Goal: Navigation & Orientation: Find specific page/section

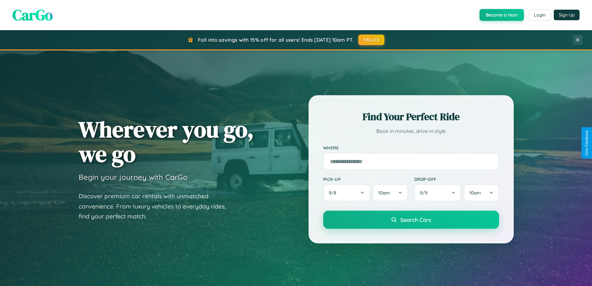
scroll to position [428, 0]
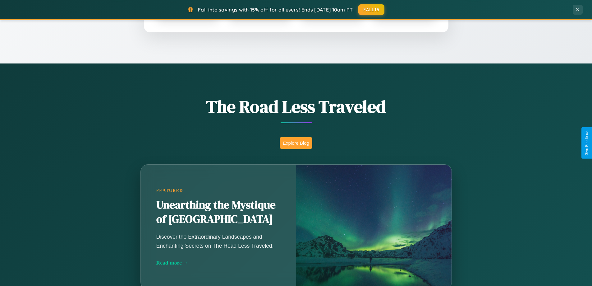
click at [296, 143] on button "Explore Blog" at bounding box center [296, 143] width 33 height 12
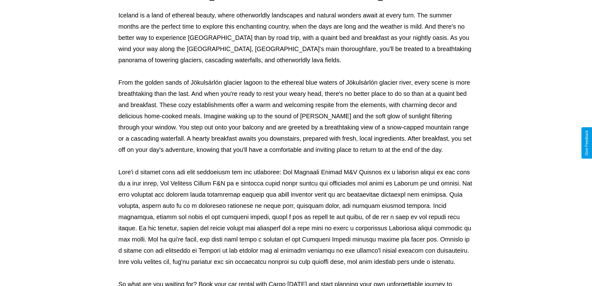
scroll to position [201, 0]
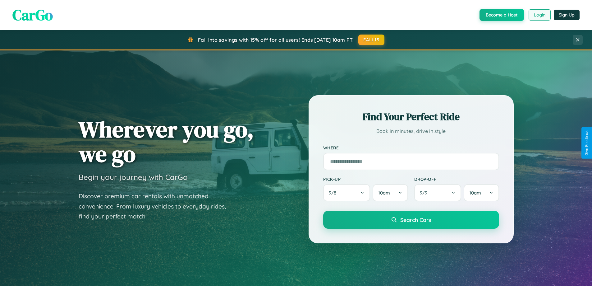
click at [540, 15] on button "Login" at bounding box center [540, 14] width 22 height 11
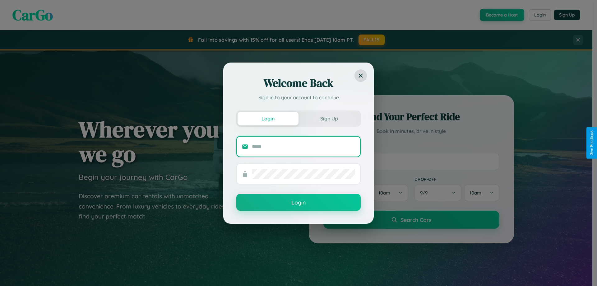
click at [304, 146] on input "text" at bounding box center [303, 147] width 103 height 10
type input "**********"
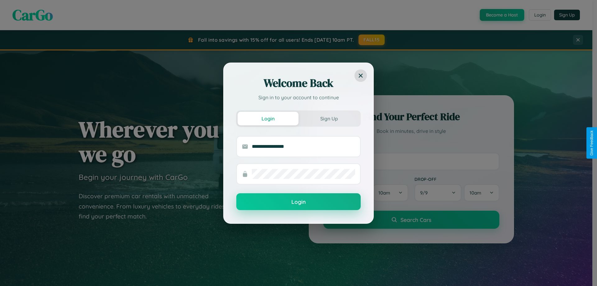
click at [299, 202] on button "Login" at bounding box center [298, 201] width 124 height 17
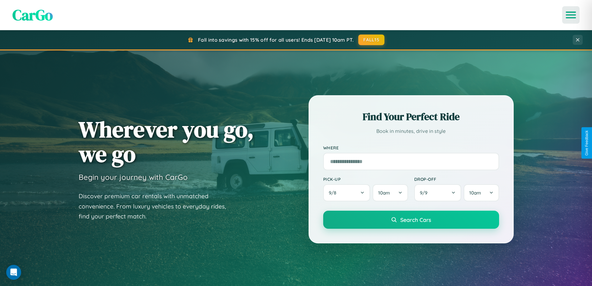
click at [571, 15] on icon "Open menu" at bounding box center [571, 15] width 9 height 6
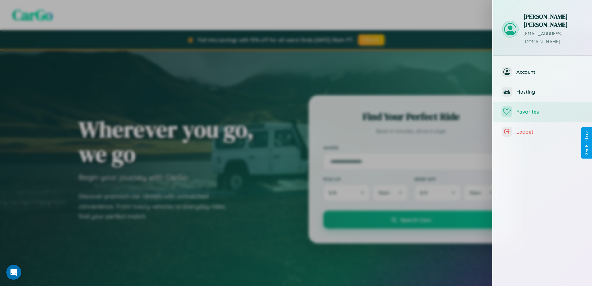
click at [543, 109] on span "Favorites" at bounding box center [550, 112] width 66 height 6
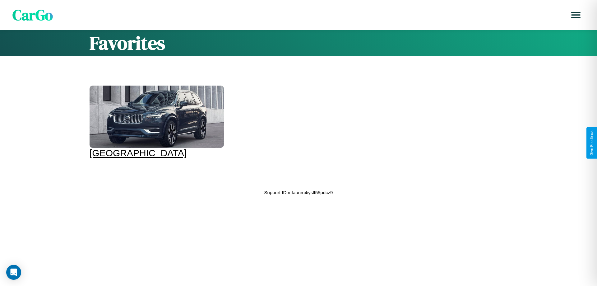
click at [156, 122] on div at bounding box center [157, 117] width 134 height 62
